Goal: Task Accomplishment & Management: Use online tool/utility

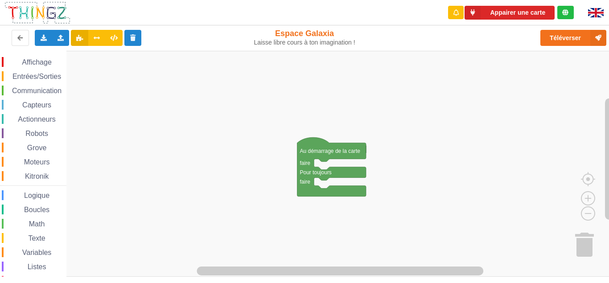
click at [30, 93] on span "Communication" at bounding box center [37, 91] width 52 height 8
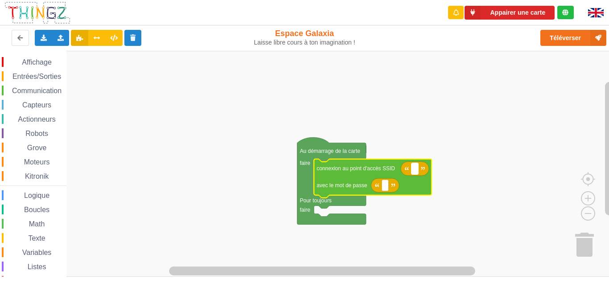
click at [416, 169] on rect "Espace de travail de Blocky" at bounding box center [415, 169] width 7 height 12
type input "technoa5"
click at [385, 187] on text "Espace de travail de Blocky" at bounding box center [385, 185] width 1 height 6
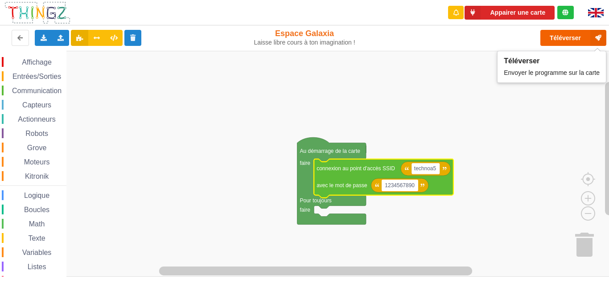
type input "1234567890"
click at [581, 42] on button "Téléverser" at bounding box center [574, 38] width 66 height 16
click at [562, 41] on button "Téléverser" at bounding box center [574, 38] width 66 height 16
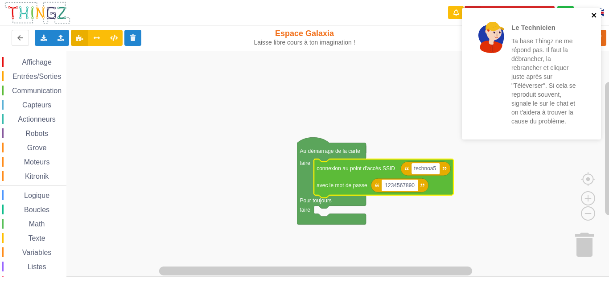
click at [595, 13] on icon "close" at bounding box center [594, 15] width 6 height 7
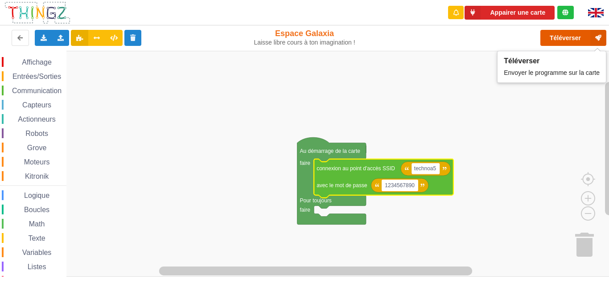
click at [569, 37] on button "Téléverser" at bounding box center [574, 38] width 66 height 16
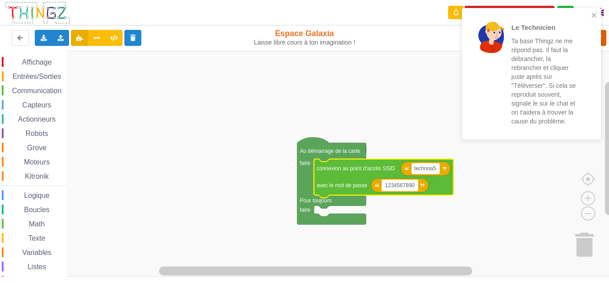
click at [569, 37] on p "Ta base Thingz ne me répond pas. Il faut la débrancher, la rebrancher et clique…" at bounding box center [547, 81] width 70 height 89
